Goal: Information Seeking & Learning: Find specific fact

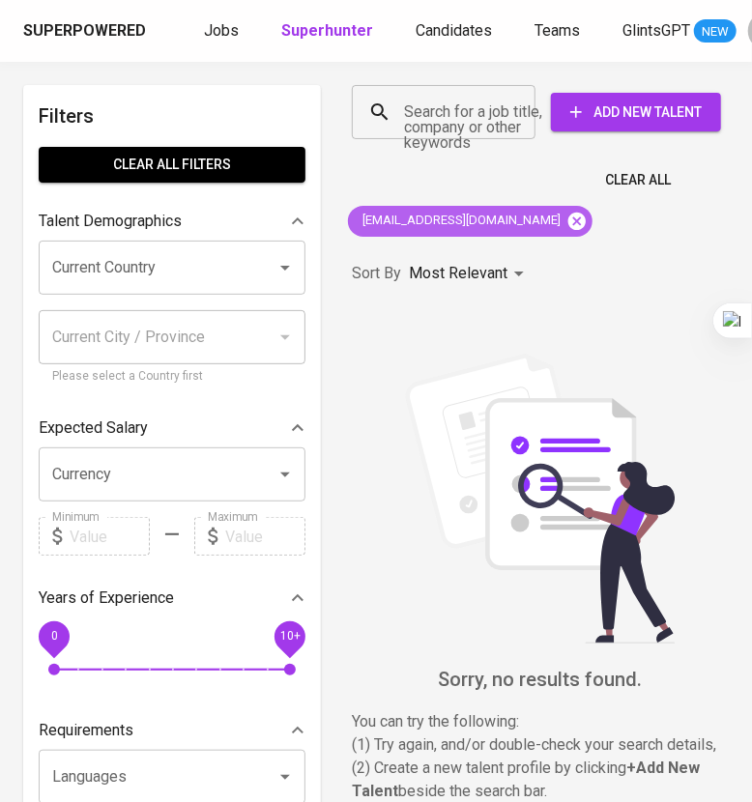
click at [566, 217] on icon at bounding box center [576, 221] width 21 height 21
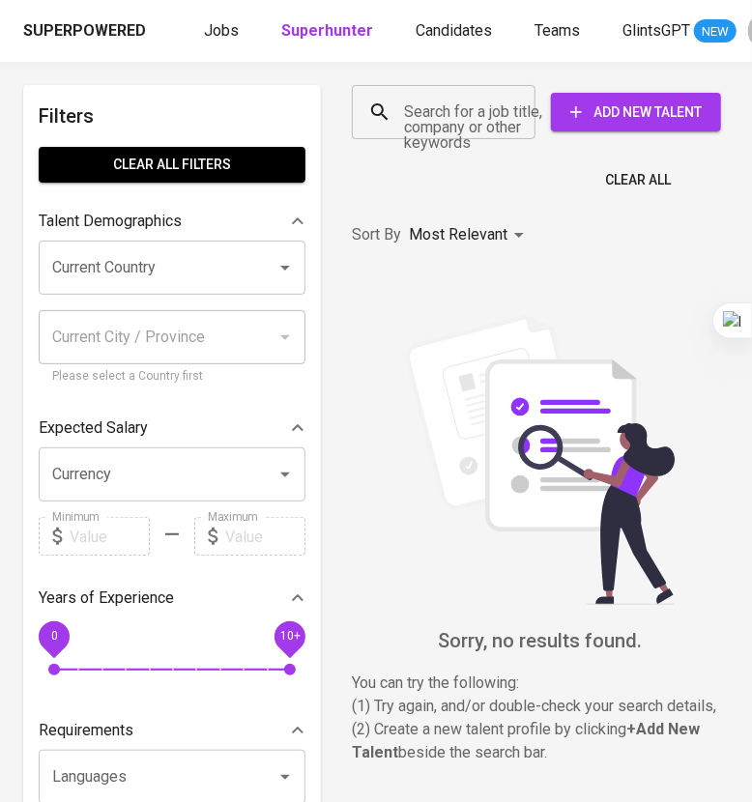
click at [437, 116] on input "Search for a job title, company or other keywords" at bounding box center [448, 112] width 99 height 37
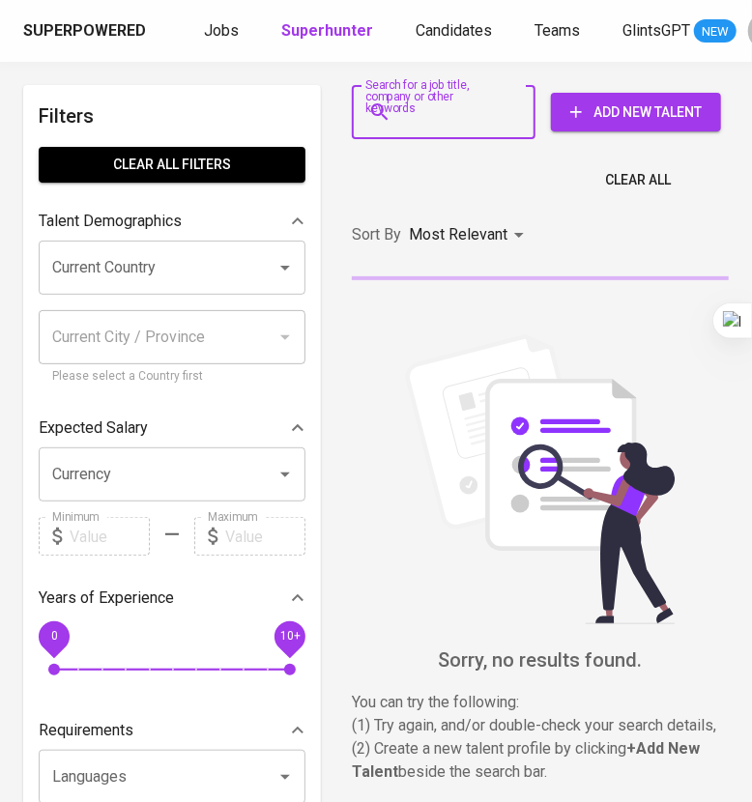
paste input "[EMAIL_ADDRESS][DOMAIN_NAME]"
type input "[EMAIL_ADDRESS][DOMAIN_NAME]"
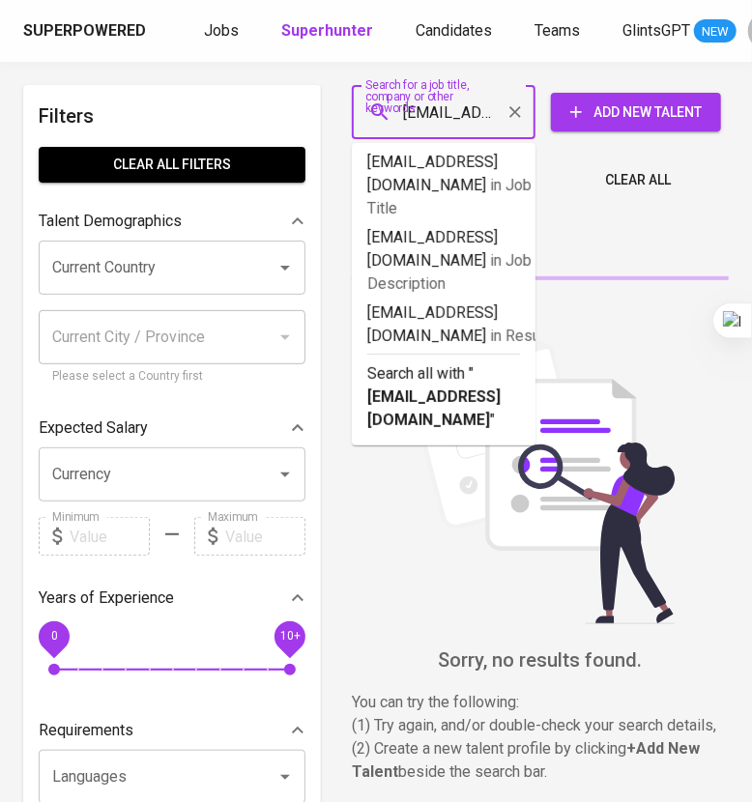
scroll to position [0, 94]
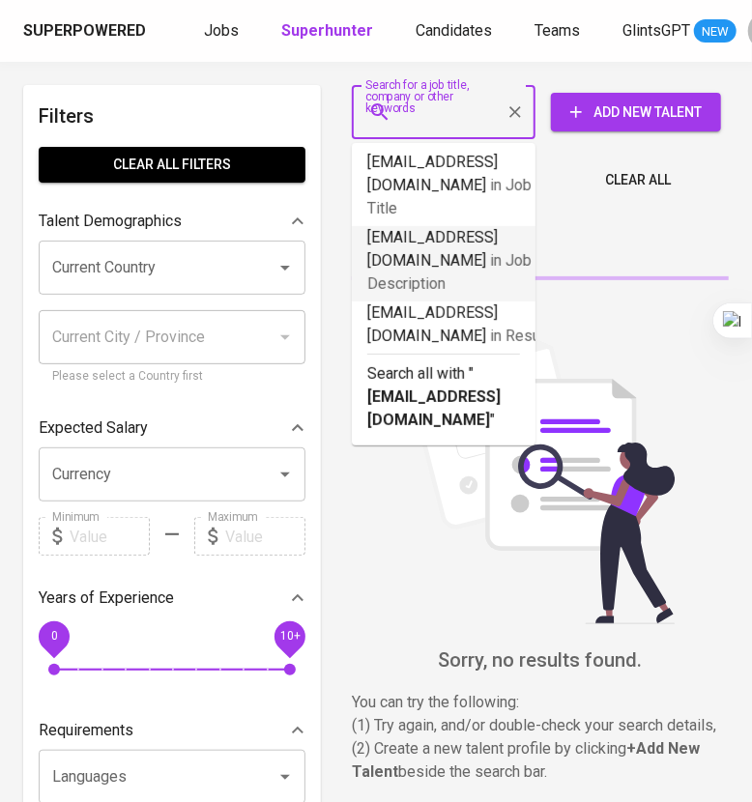
click at [485, 387] on b "[EMAIL_ADDRESS][DOMAIN_NAME]" at bounding box center [433, 408] width 133 height 42
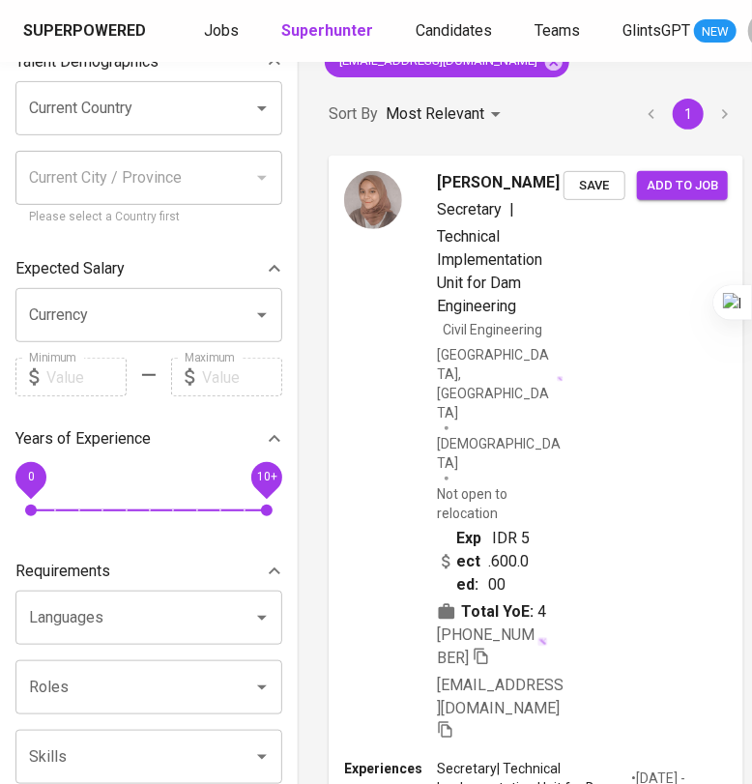
scroll to position [241, 23]
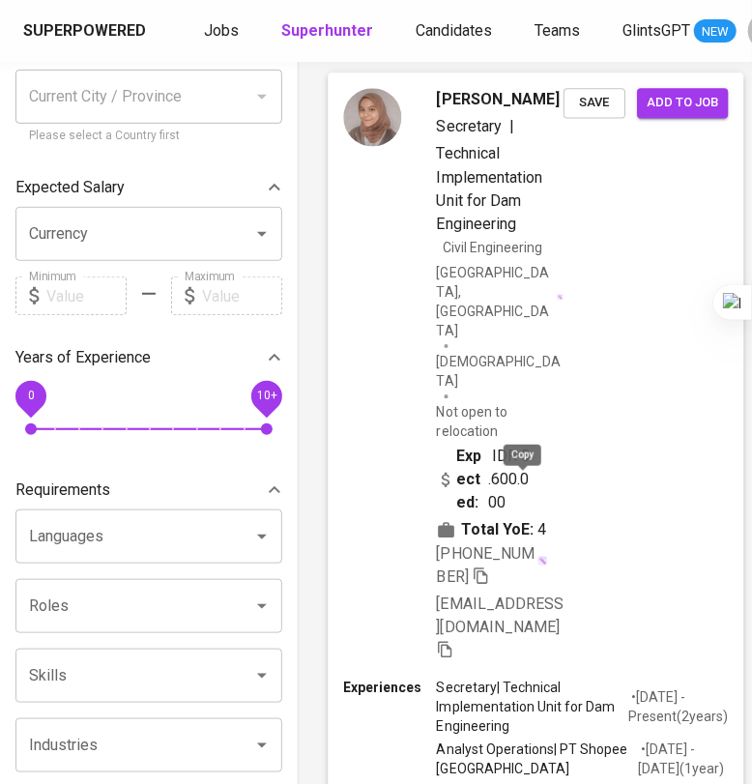
click at [490, 566] on icon "button" at bounding box center [480, 574] width 17 height 17
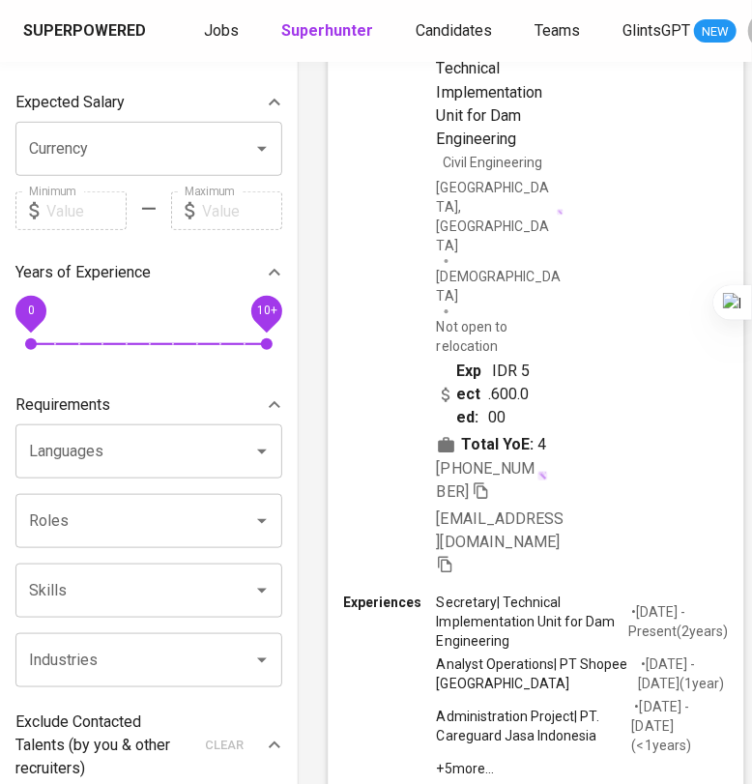
scroll to position [0, 23]
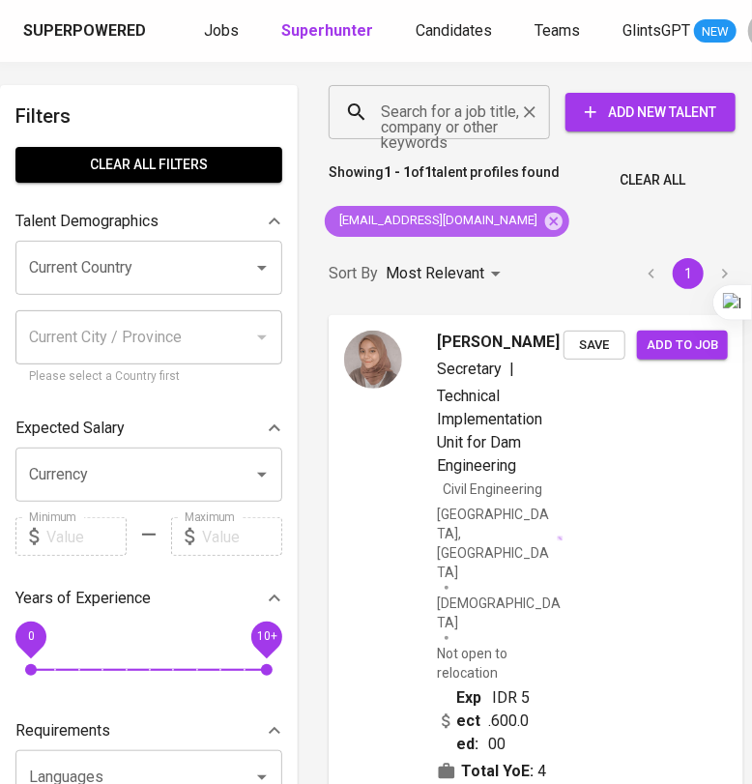
drag, startPoint x: 509, startPoint y: 217, endPoint x: 472, endPoint y: 126, distance: 99.2
click at [543, 217] on icon at bounding box center [553, 221] width 21 height 21
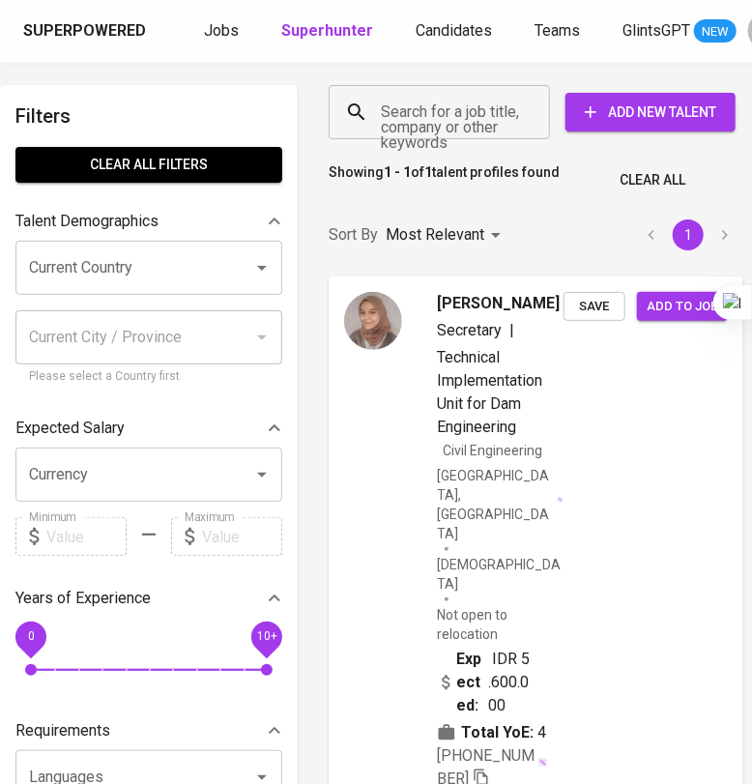
click at [469, 117] on input "Search for a job title, company or other keywords" at bounding box center [444, 112] width 136 height 37
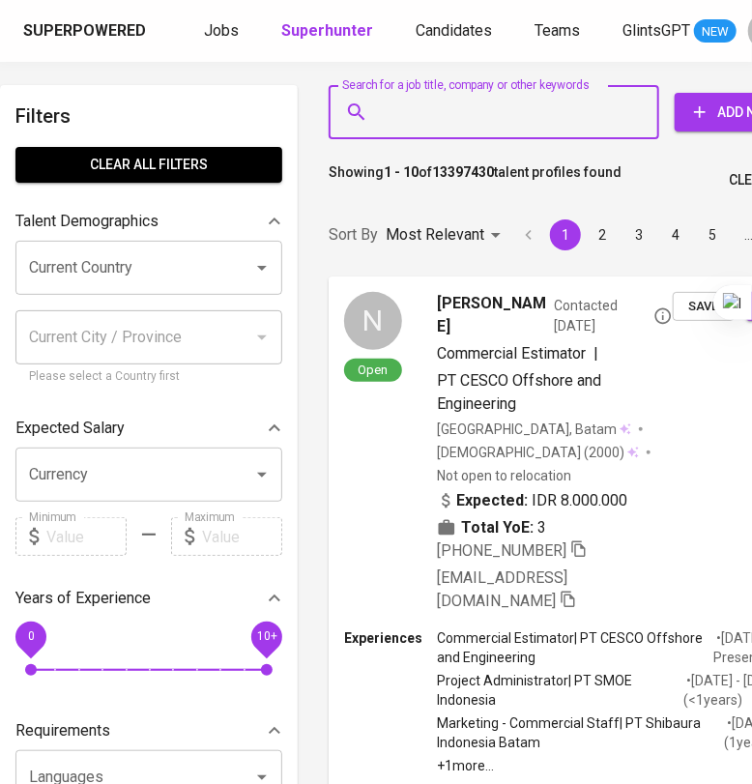
paste input "[EMAIL_ADDRESS][DOMAIN_NAME]"
type input "[EMAIL_ADDRESS][DOMAIN_NAME]"
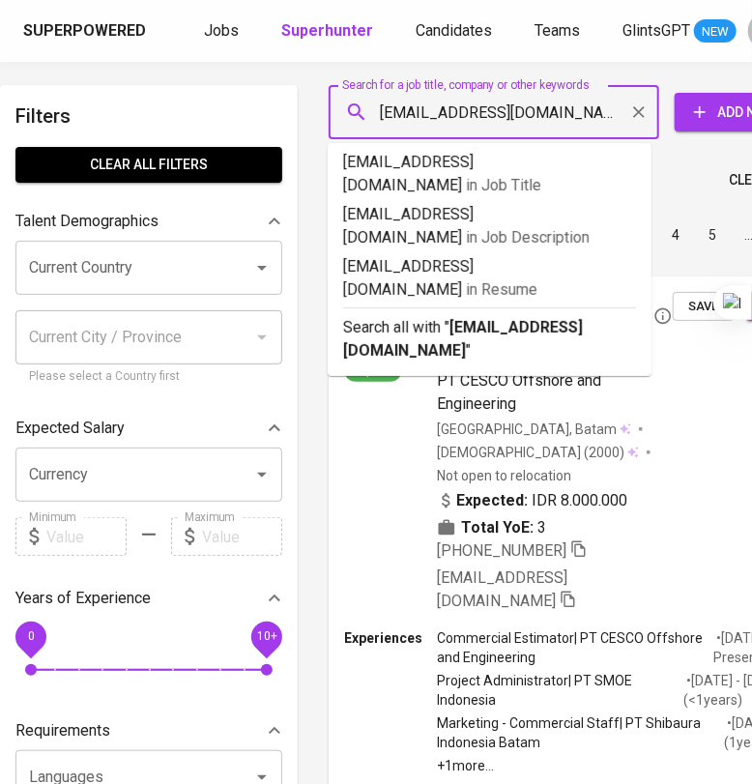
scroll to position [0, 8]
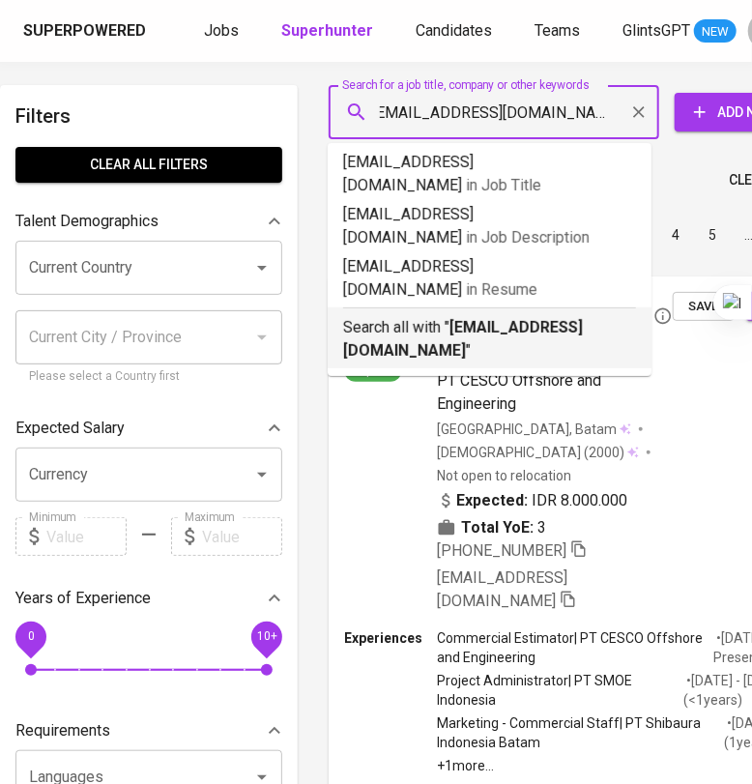
click at [488, 316] on p "Search all with " [EMAIL_ADDRESS][DOMAIN_NAME] "" at bounding box center [489, 339] width 293 height 46
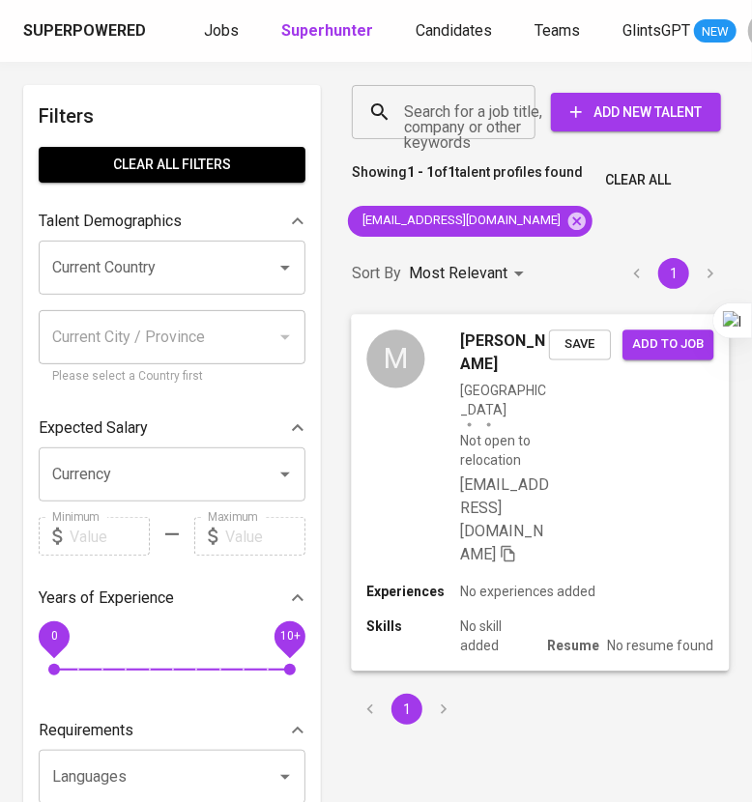
click at [629, 472] on div "M [PERSON_NAME] [GEOGRAPHIC_DATA] Not open to relocation [EMAIL_ADDRESS][DOMAIN…" at bounding box center [540, 448] width 378 height 268
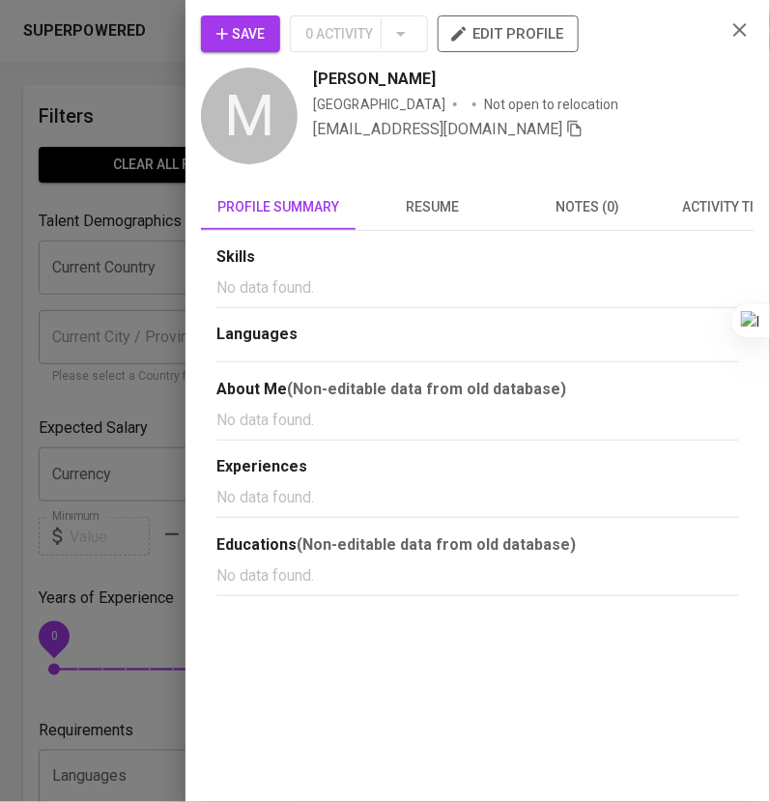
click at [433, 209] on span "resume" at bounding box center [432, 207] width 131 height 24
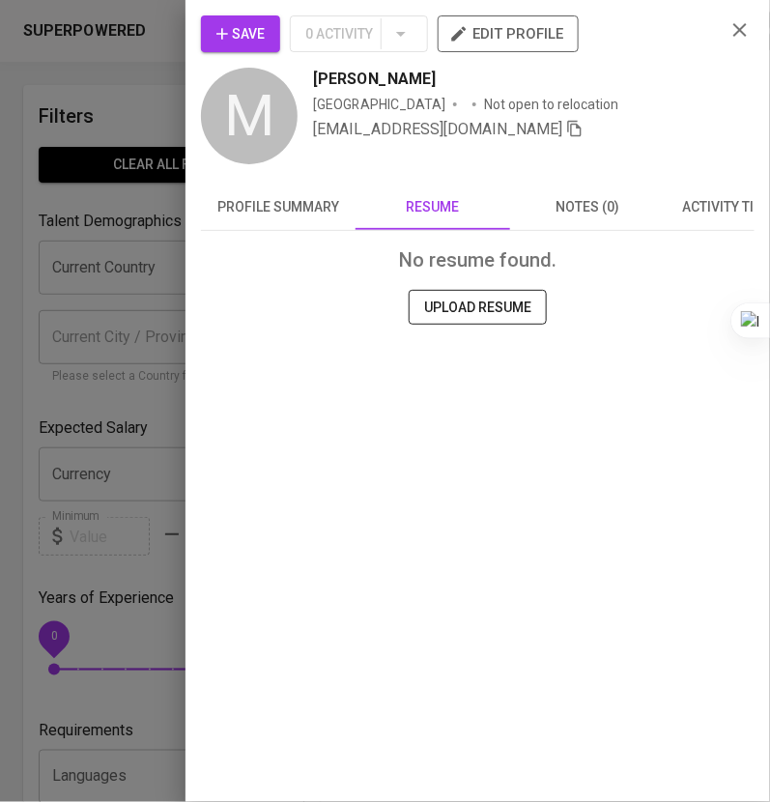
click at [314, 201] on span "profile summary" at bounding box center [278, 207] width 131 height 24
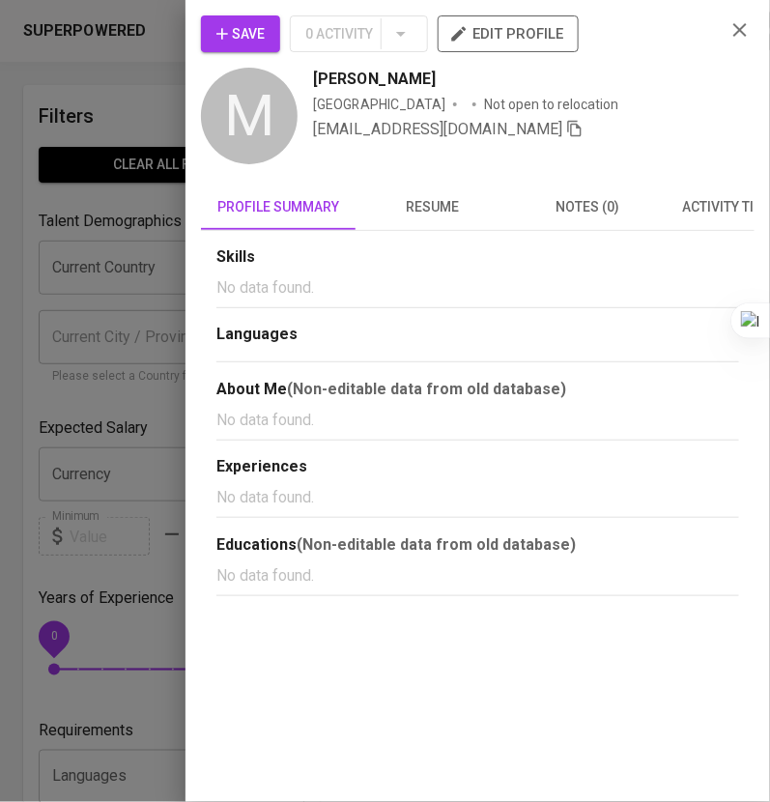
click at [739, 35] on icon "button" at bounding box center [740, 29] width 23 height 23
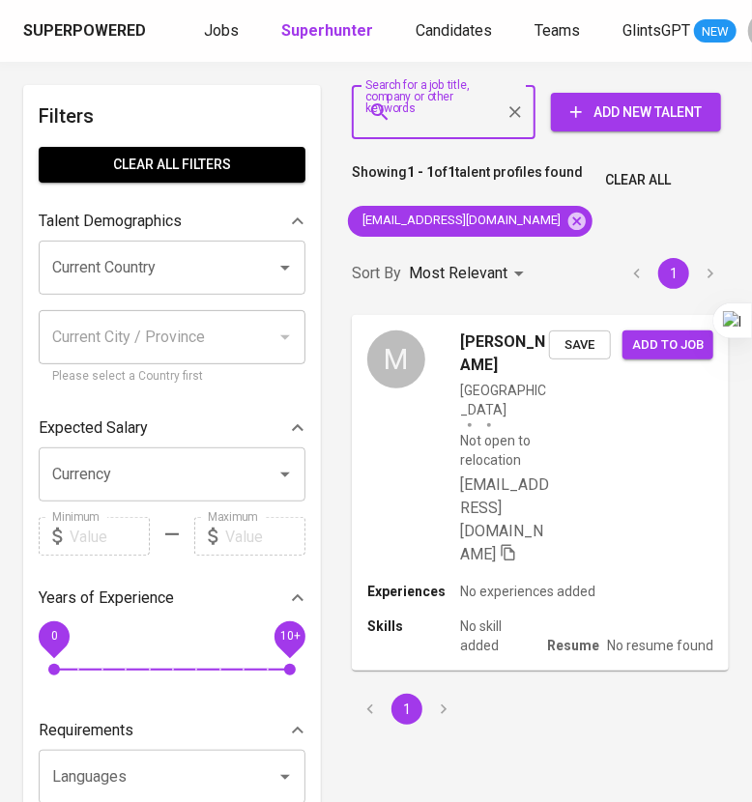
click at [448, 128] on input "Search for a job title, company or other keywords" at bounding box center [448, 112] width 99 height 37
paste input "[EMAIL_ADDRESS][DOMAIN_NAME]"
type input "[EMAIL_ADDRESS][DOMAIN_NAME]"
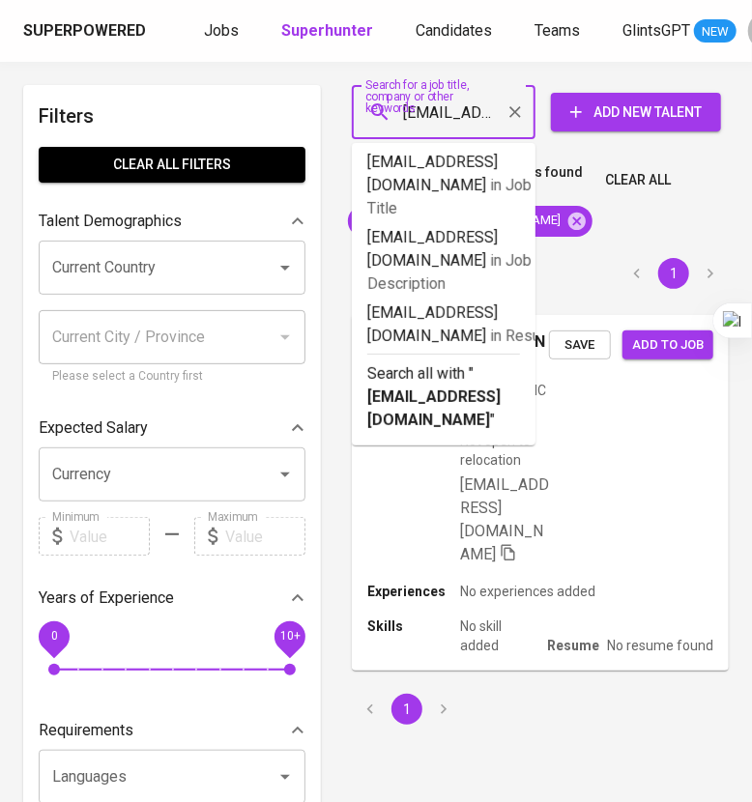
scroll to position [0, 118]
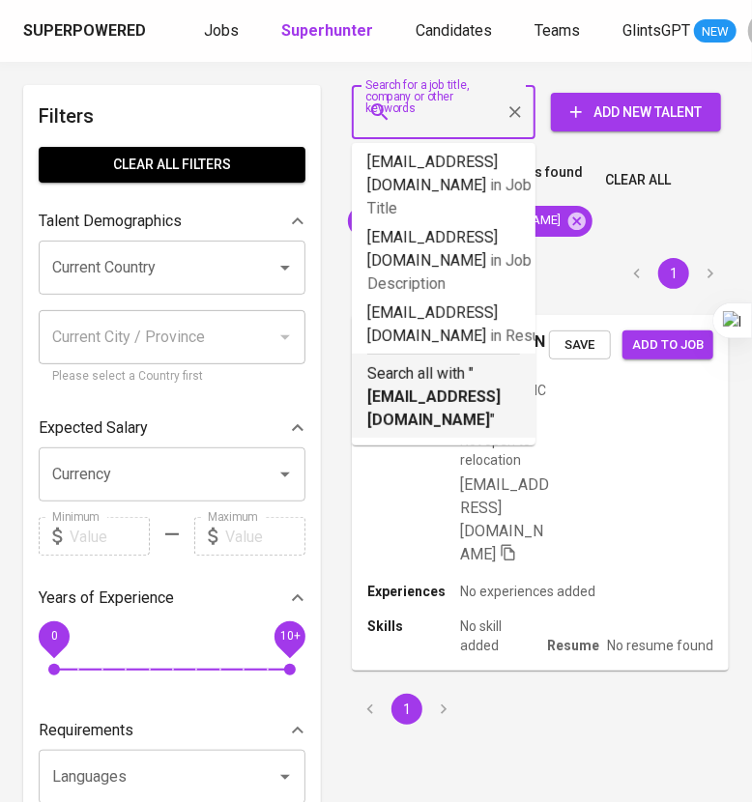
click at [473, 387] on b "[EMAIL_ADDRESS][DOMAIN_NAME]" at bounding box center [433, 408] width 133 height 42
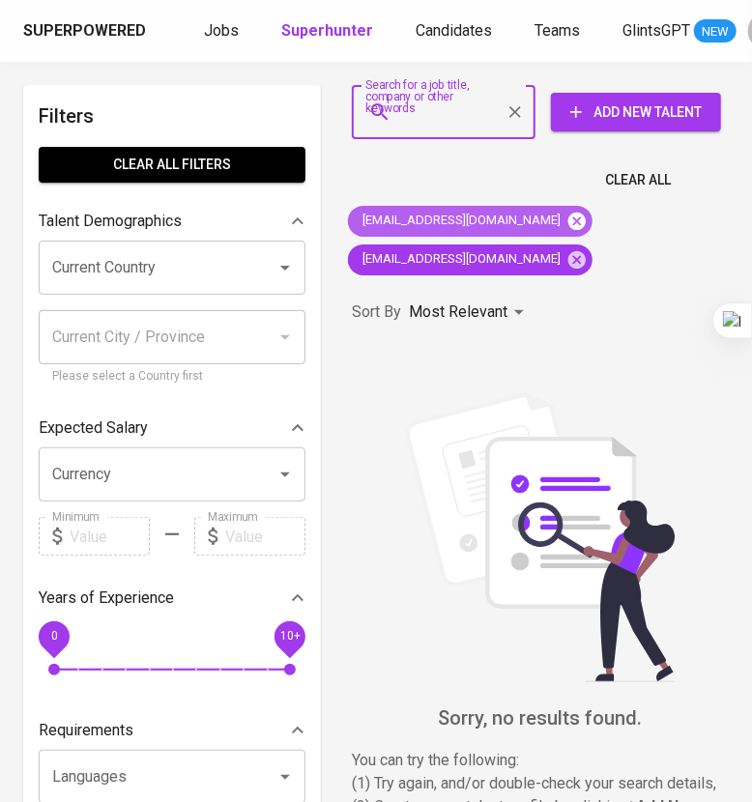
click at [572, 227] on icon at bounding box center [576, 220] width 17 height 17
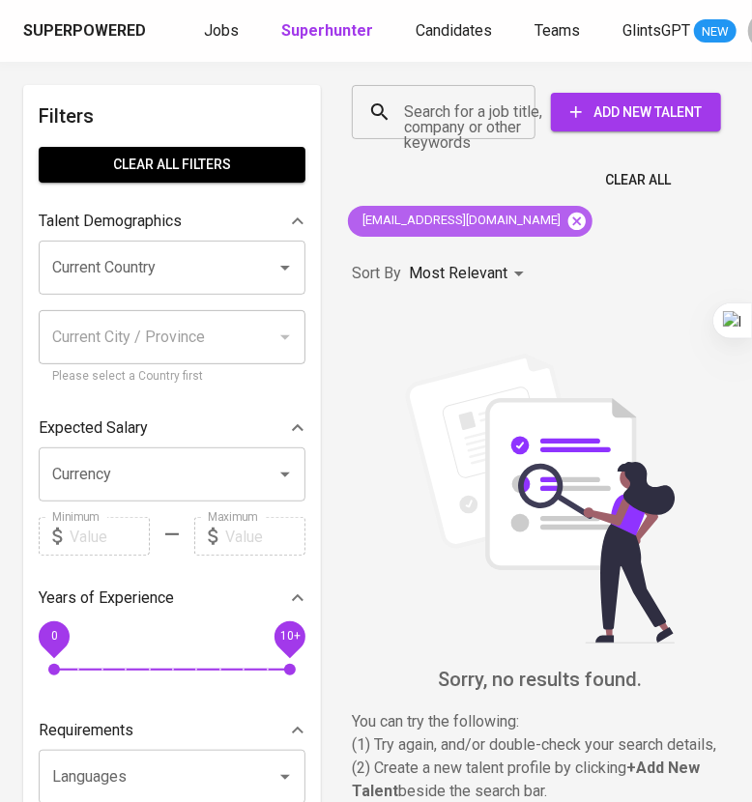
click at [568, 223] on icon at bounding box center [576, 220] width 17 height 17
